Goal: Task Accomplishment & Management: Manage account settings

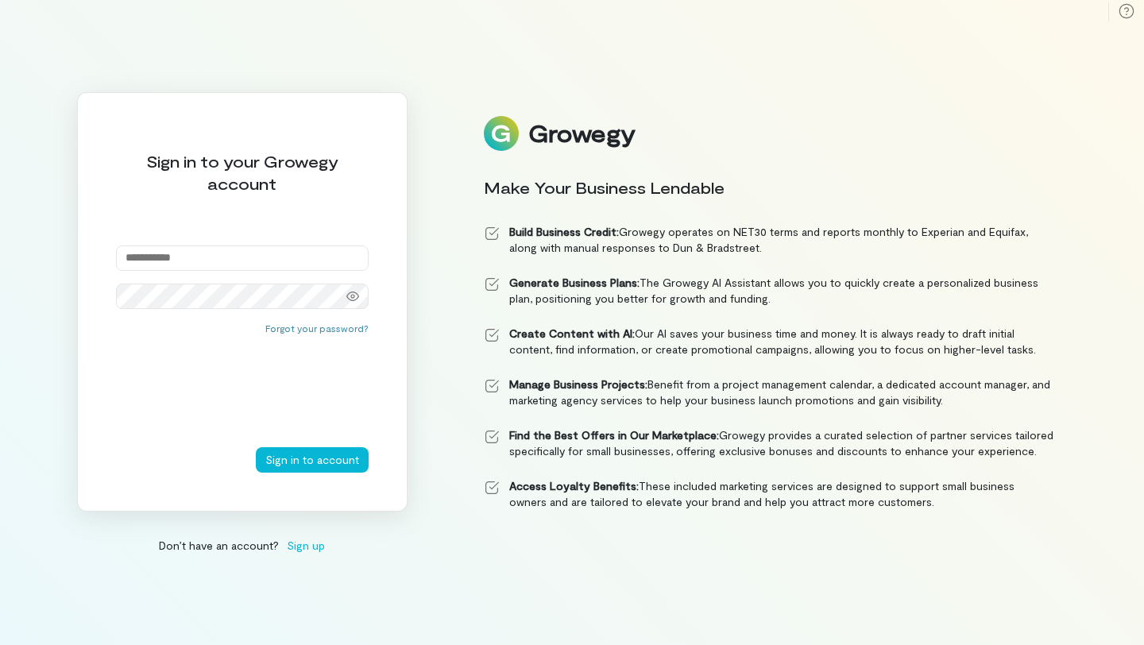
click at [307, 259] on input "email" at bounding box center [242, 257] width 253 height 25
click at [272, 261] on input "email" at bounding box center [242, 257] width 253 height 25
click at [352, 300] on div at bounding box center [353, 310] width 32 height 22
click at [285, 254] on input "email" at bounding box center [242, 257] width 253 height 25
type input "**********"
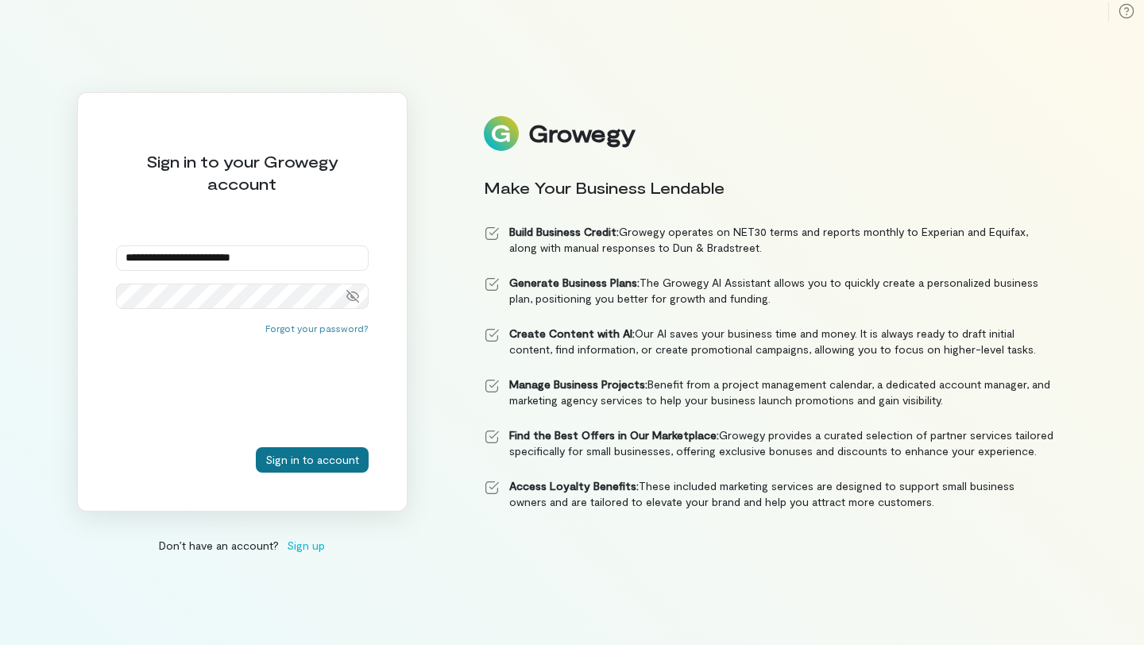
click at [334, 466] on button "Sign in to account" at bounding box center [312, 459] width 113 height 25
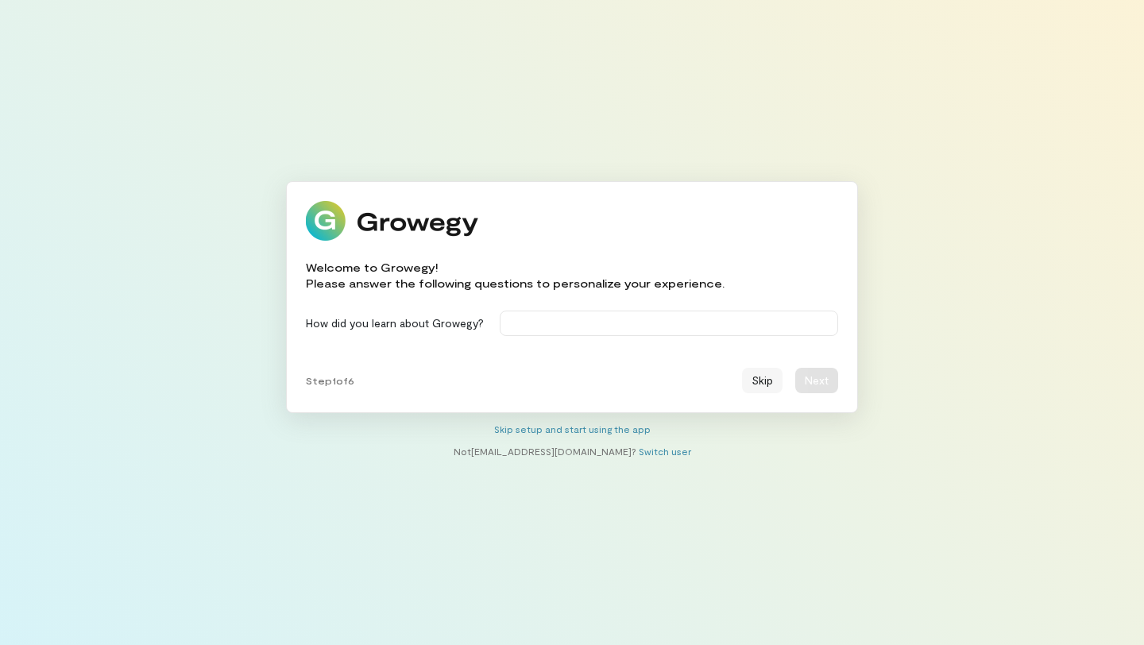
click at [764, 380] on button "Skip" at bounding box center [762, 380] width 41 height 25
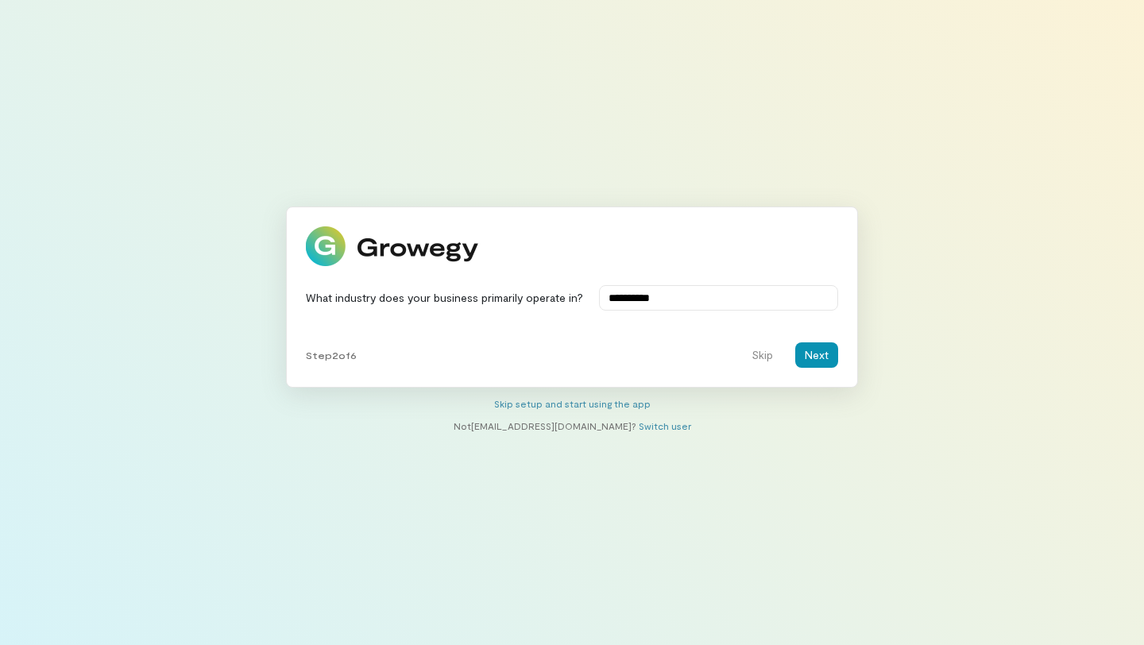
type input "**********"
click at [817, 366] on button "Next" at bounding box center [816, 354] width 43 height 25
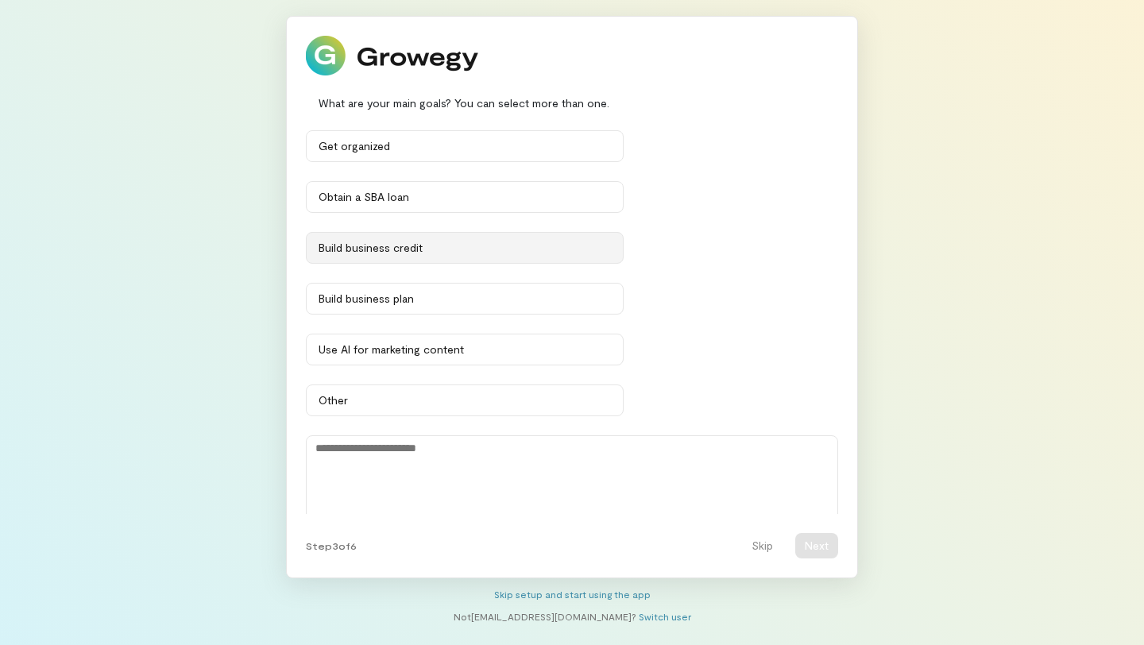
click at [426, 249] on div "Build business credit" at bounding box center [464, 248] width 292 height 16
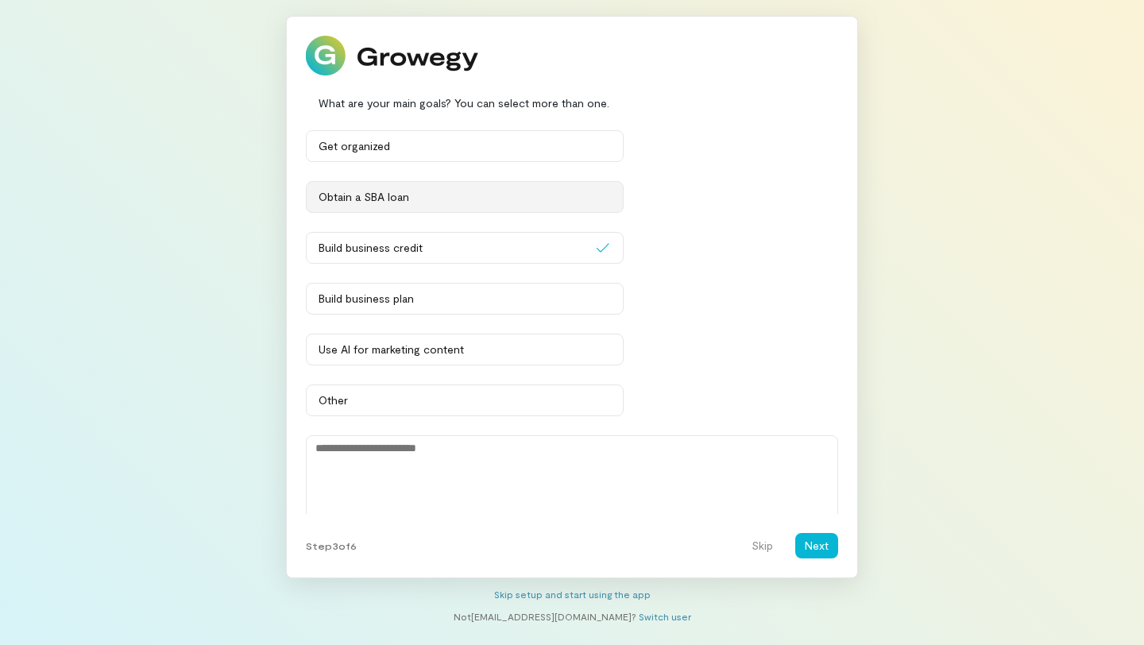
click at [424, 189] on div "Obtain a SBA loan" at bounding box center [464, 197] width 292 height 16
click at [430, 147] on div "Get organized" at bounding box center [464, 146] width 292 height 16
click at [820, 552] on button "Next" at bounding box center [816, 545] width 43 height 25
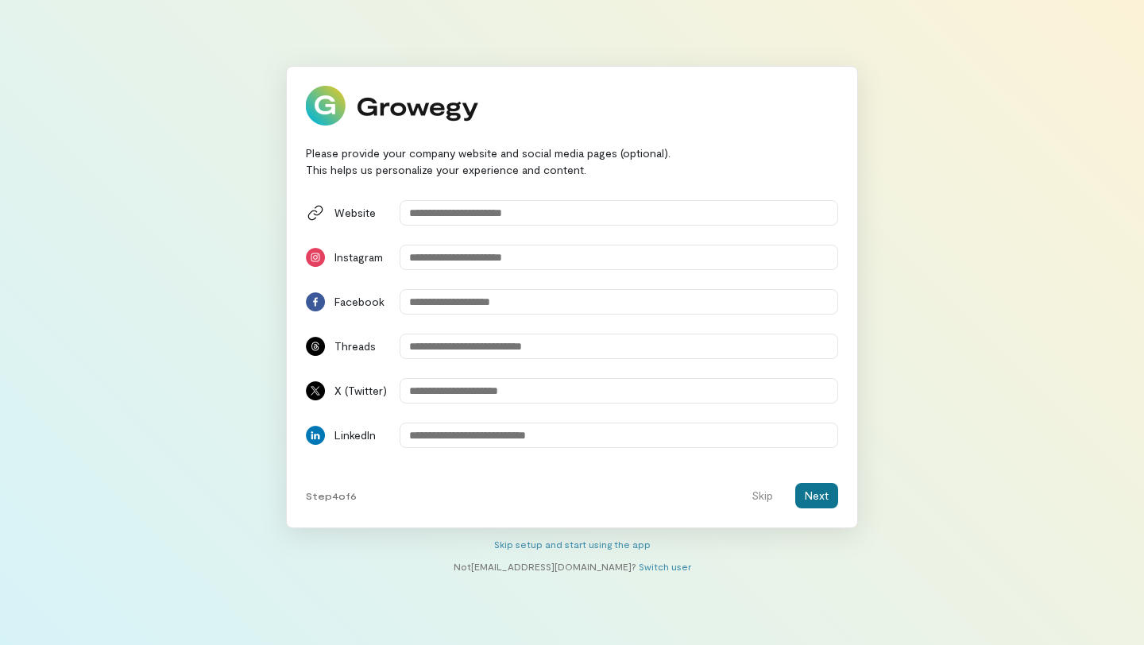
click at [829, 501] on button "Next" at bounding box center [816, 495] width 43 height 25
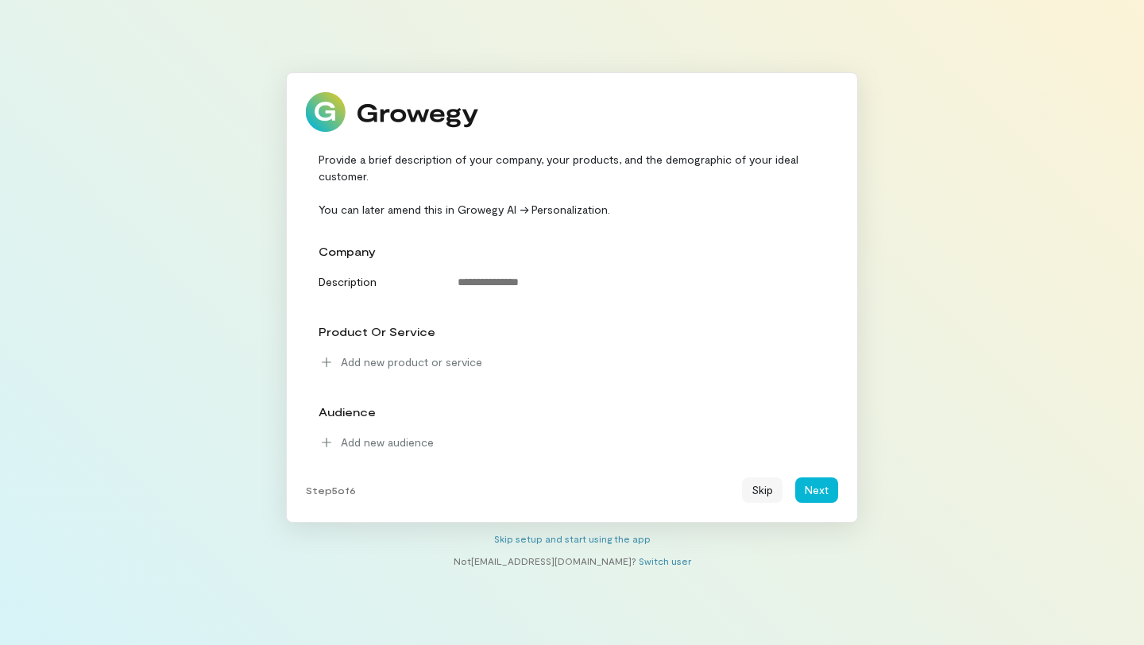
click at [769, 496] on button "Skip" at bounding box center [762, 489] width 41 height 25
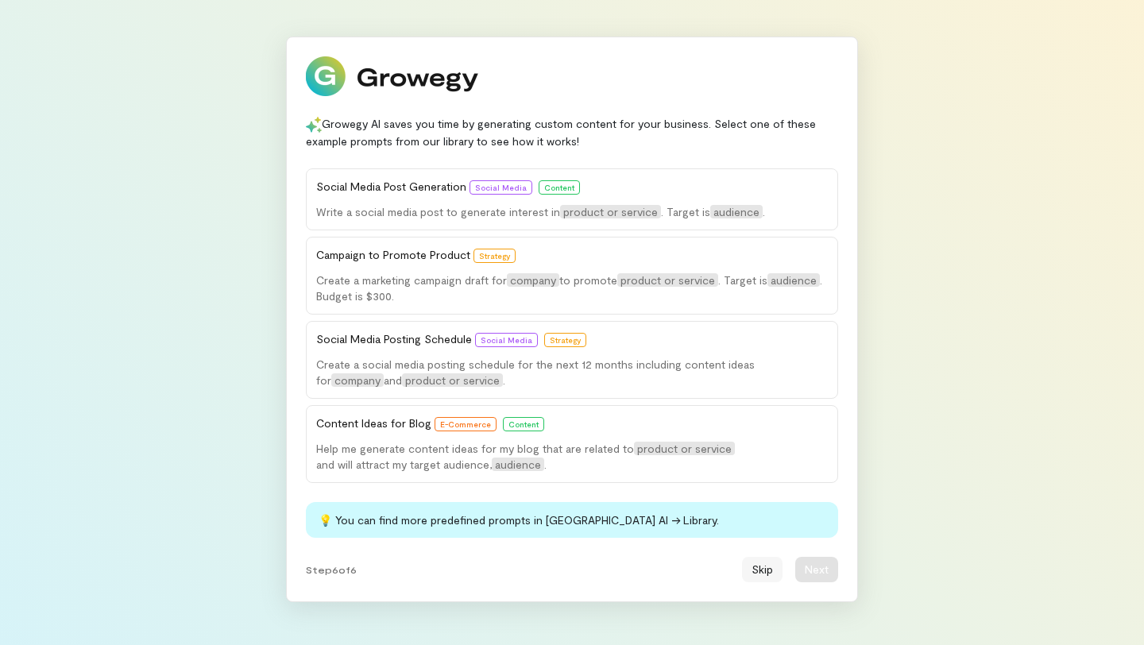
click at [770, 575] on button "Skip" at bounding box center [762, 569] width 41 height 25
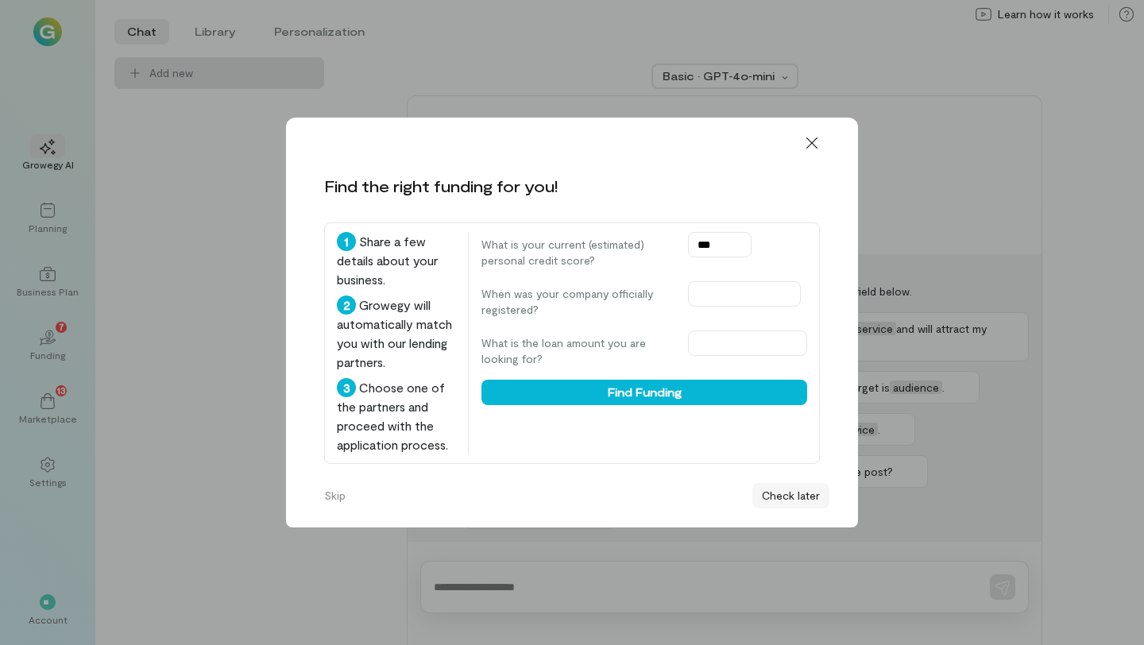
type input "***"
click at [777, 496] on button "Check later" at bounding box center [790, 495] width 77 height 25
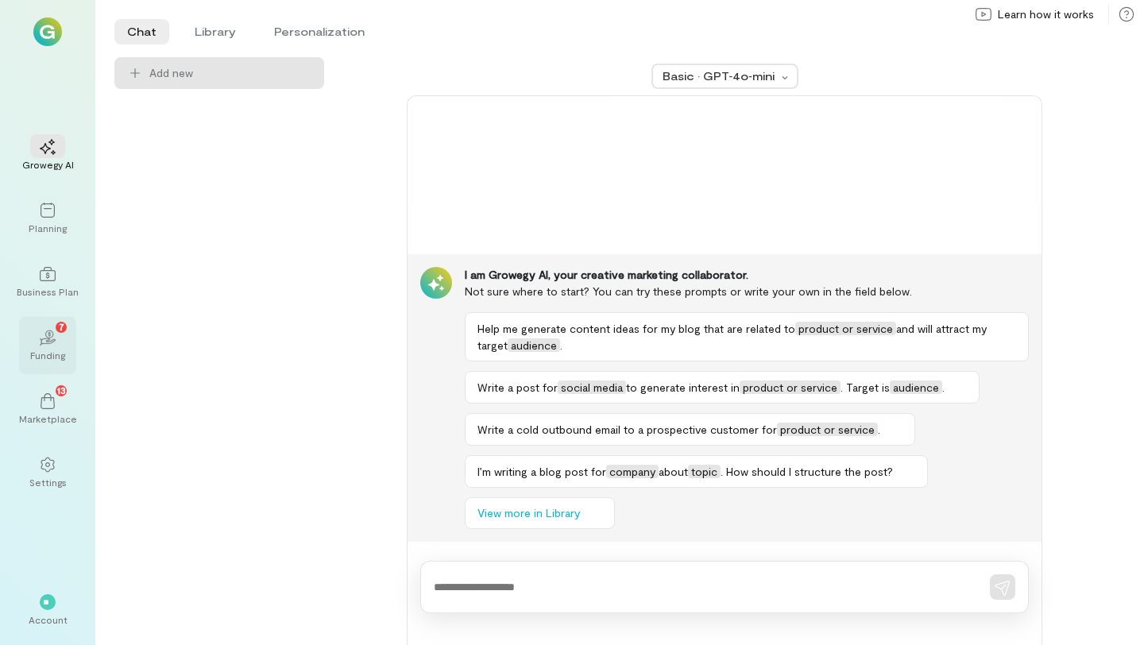
click at [64, 351] on div "02 7 Funding" at bounding box center [47, 345] width 57 height 57
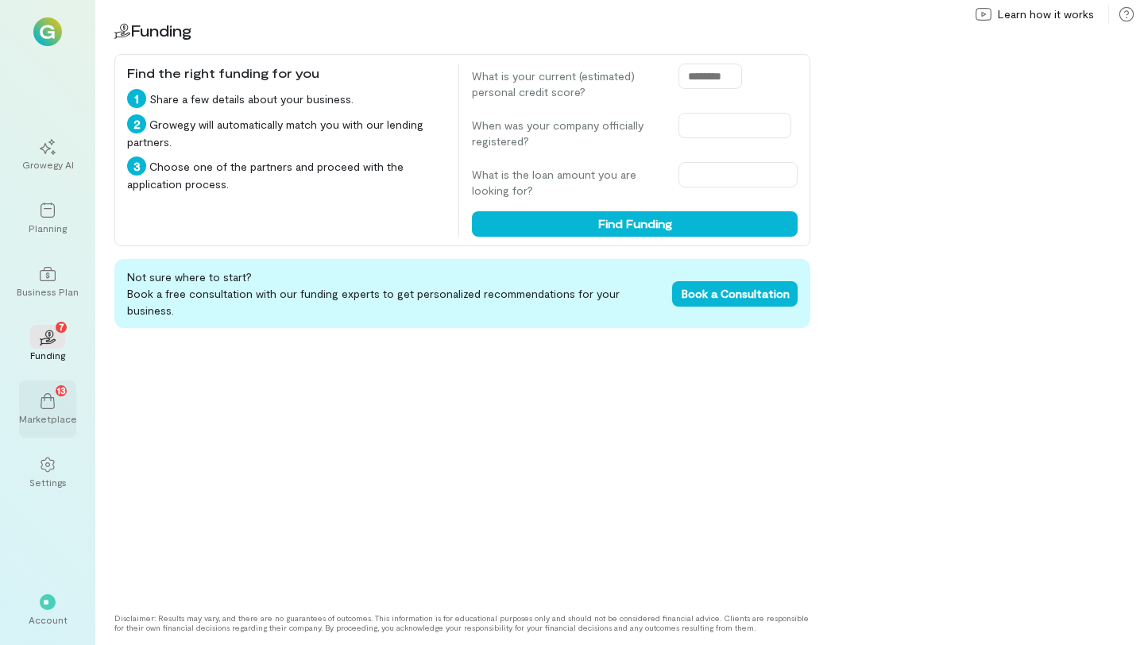
click at [54, 404] on icon at bounding box center [48, 401] width 14 height 16
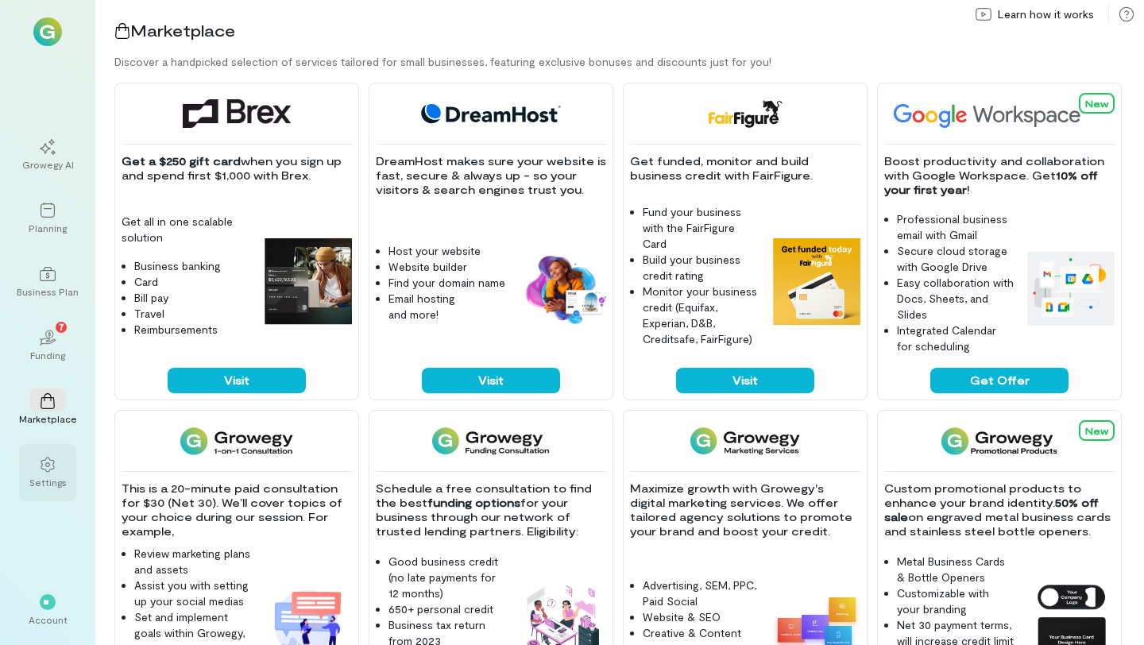
click at [52, 480] on div "Settings" at bounding box center [47, 482] width 37 height 13
